Goal: Share content: Distribute website content to other platforms or users

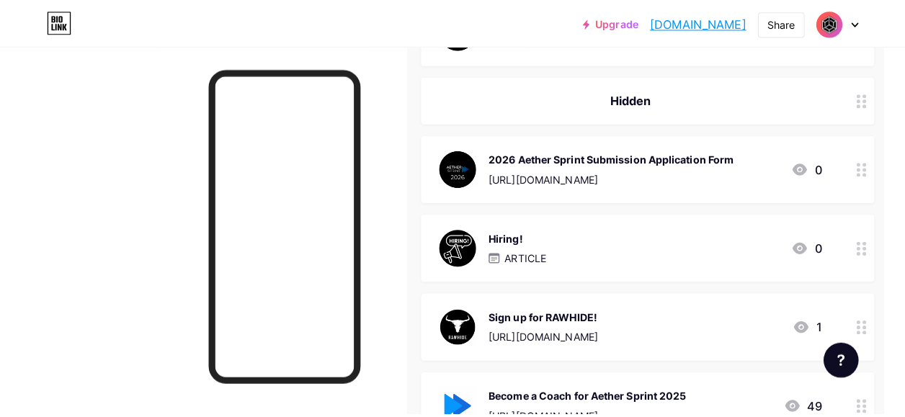
scroll to position [1648, 21]
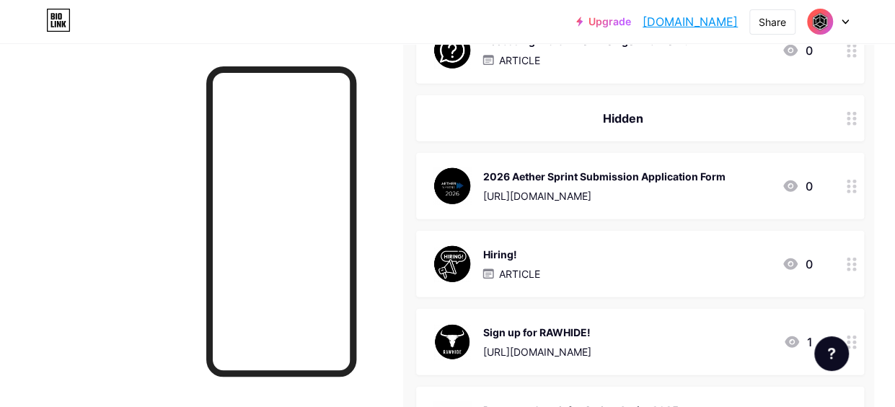
click at [851, 180] on div at bounding box center [851, 186] width 25 height 66
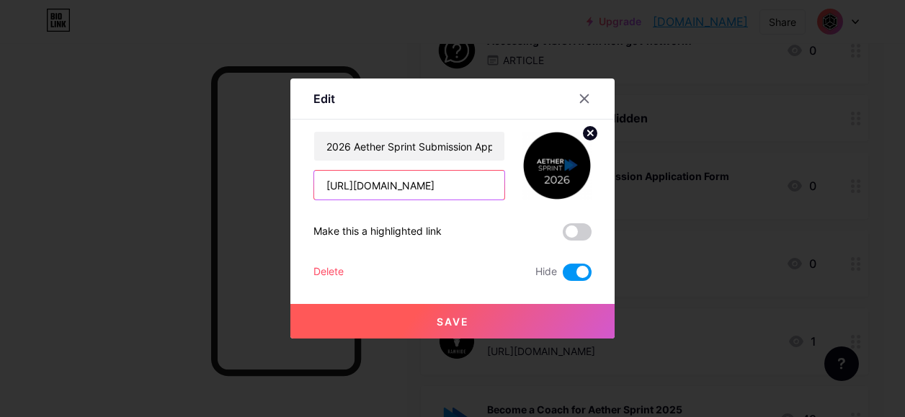
drag, startPoint x: 472, startPoint y: 190, endPoint x: 311, endPoint y: 192, distance: 161.5
click at [314, 192] on input "[URL][DOMAIN_NAME]" at bounding box center [409, 185] width 190 height 29
paste input "Aether-Sprint/"
type input "[URL][DOMAIN_NAME]"
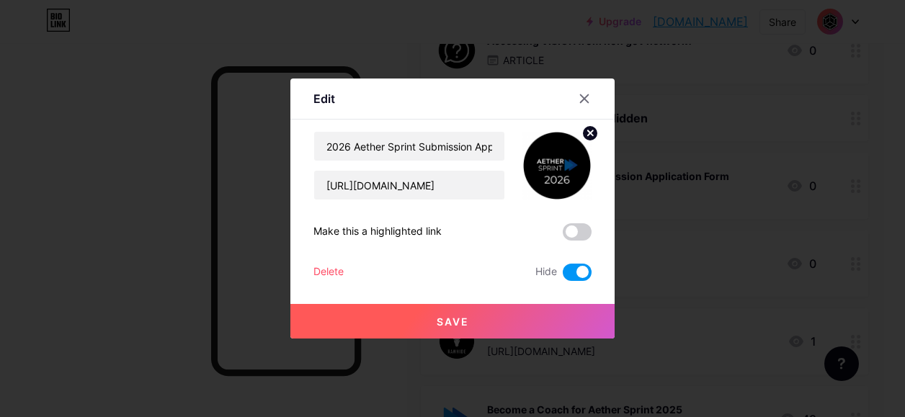
click at [468, 309] on button "Save" at bounding box center [452, 321] width 324 height 35
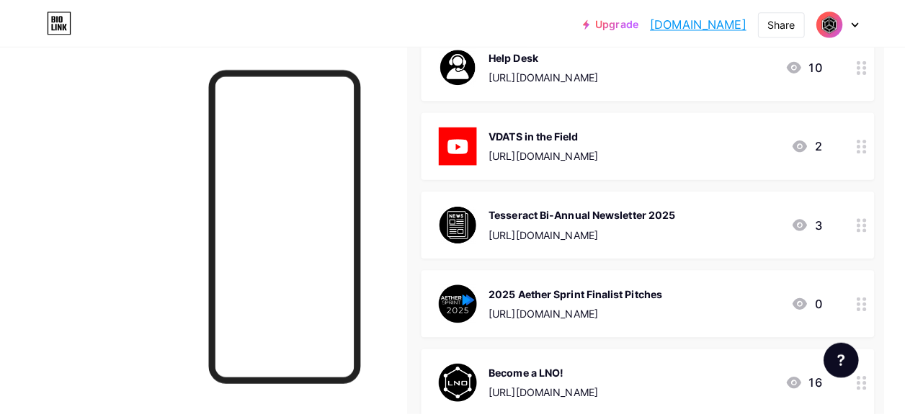
scroll to position [58, 21]
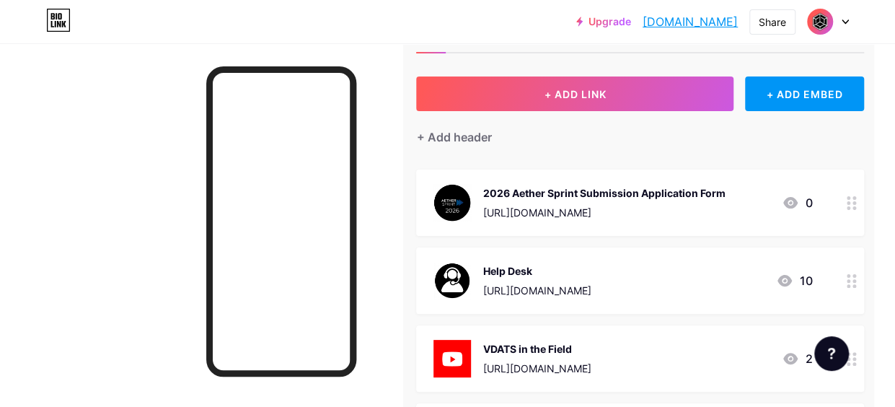
click at [856, 206] on circle at bounding box center [855, 208] width 4 height 4
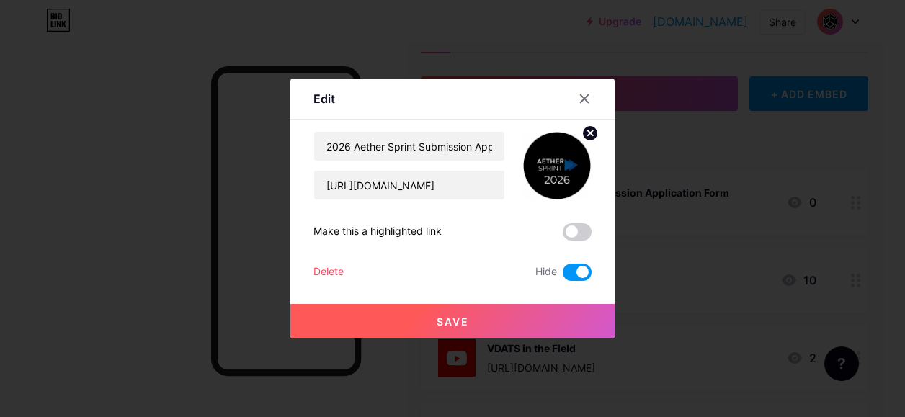
click at [572, 267] on span at bounding box center [577, 272] width 29 height 17
click at [563, 276] on input "checkbox" at bounding box center [563, 276] width 0 height 0
click at [499, 309] on button "Save" at bounding box center [452, 321] width 324 height 35
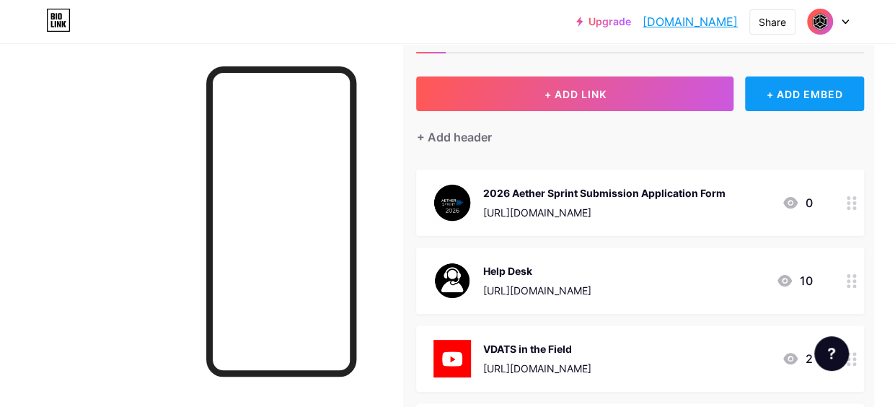
click at [826, 100] on div "+ ADD EMBED" at bounding box center [804, 93] width 119 height 35
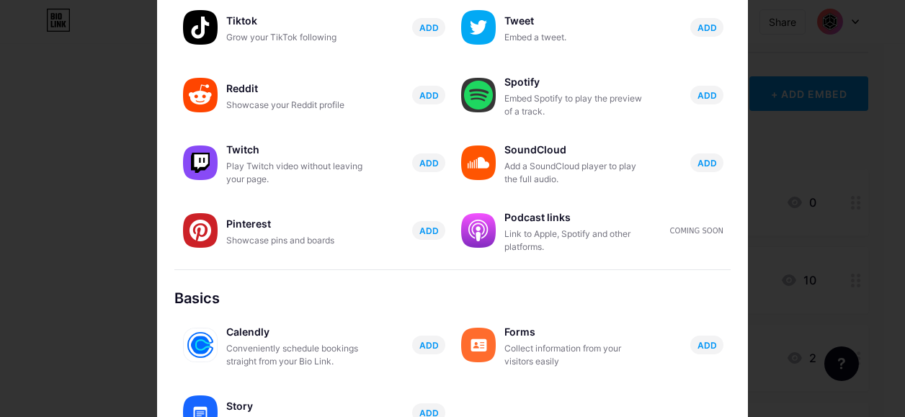
scroll to position [0, 0]
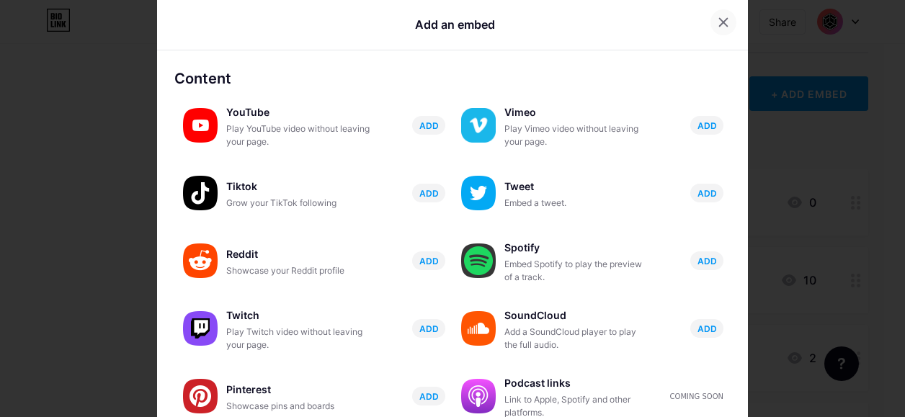
click at [718, 16] on div at bounding box center [724, 22] width 26 height 26
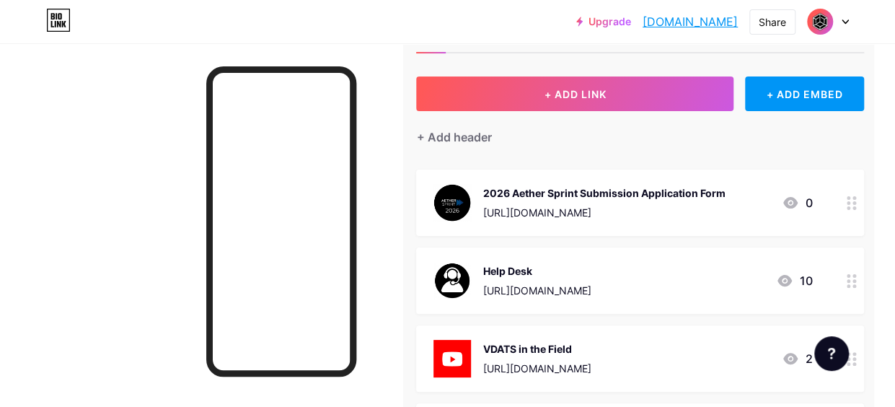
click at [856, 198] on icon at bounding box center [851, 203] width 10 height 14
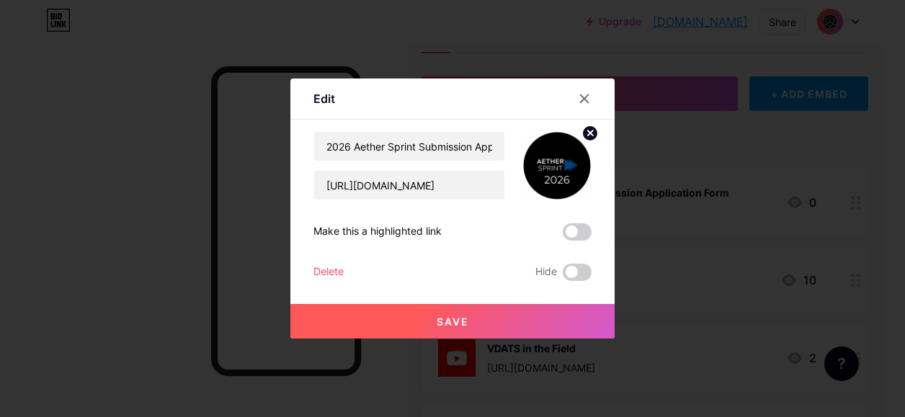
click at [569, 228] on span at bounding box center [577, 231] width 29 height 17
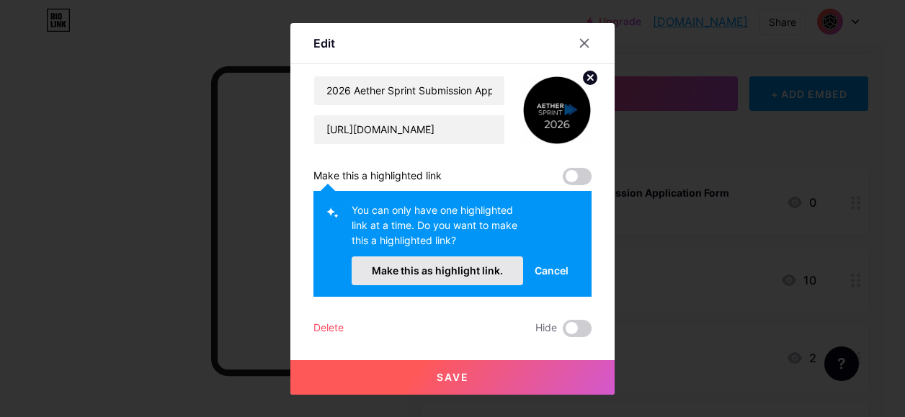
click at [470, 270] on span "Make this as highlight link." at bounding box center [437, 271] width 131 height 12
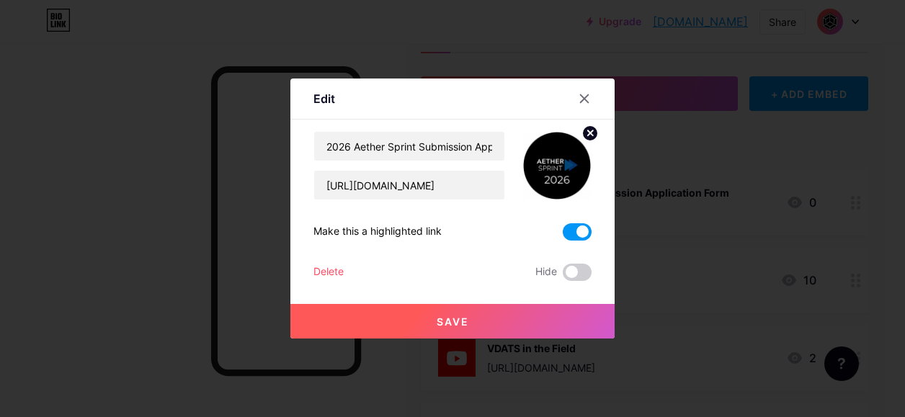
click at [473, 309] on button "Save" at bounding box center [452, 321] width 324 height 35
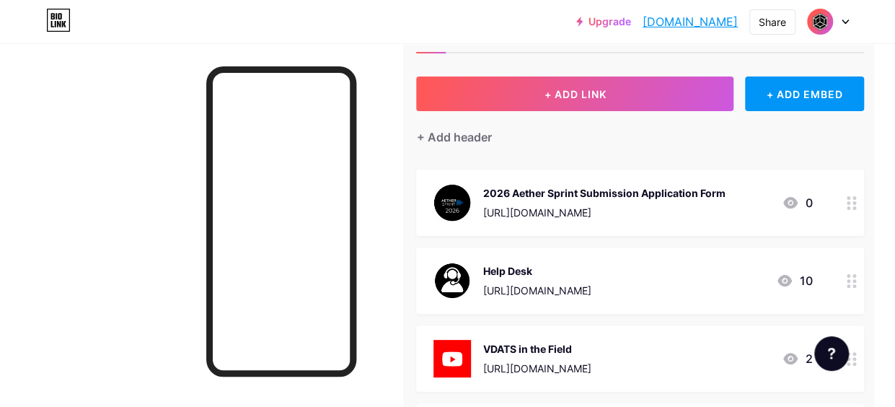
click at [720, 187] on div "2026 Aether Sprint Submission Application Form" at bounding box center [603, 192] width 242 height 15
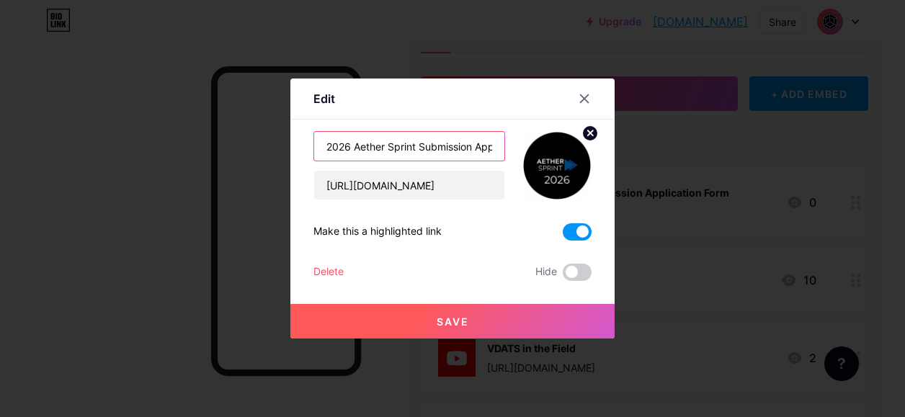
scroll to position [0, 64]
drag, startPoint x: 311, startPoint y: 142, endPoint x: 582, endPoint y: 168, distance: 273.0
click at [582, 168] on div "2026 Aether Sprint Submission Application Form [URL][DOMAIN_NAME]" at bounding box center [453, 165] width 278 height 69
paste input "Ready for Aether Sprint 2026? Click here!"
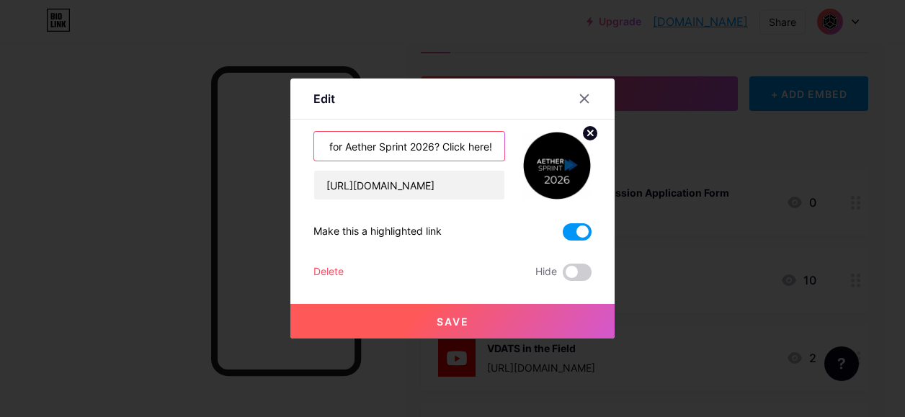
type input "Ready for Aether Sprint 2026? Click here!"
click at [505, 323] on button "Save" at bounding box center [452, 321] width 324 height 35
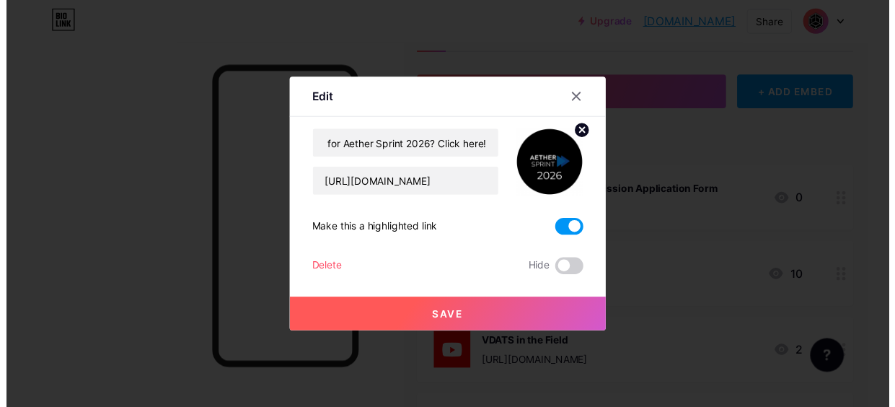
scroll to position [0, 0]
